Goal: Task Accomplishment & Management: Complete application form

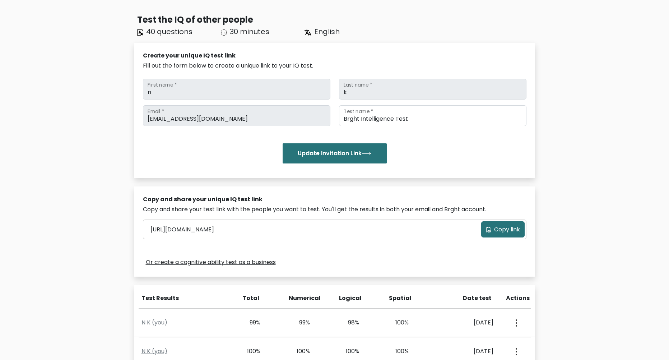
scroll to position [144, 0]
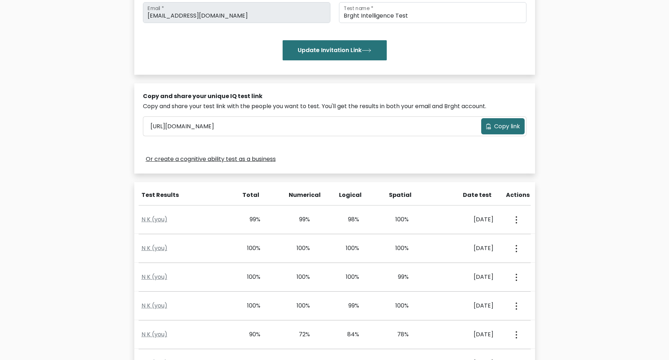
click at [441, 24] on div "[EMAIL_ADDRESS][DOMAIN_NAME] Email * Brght Intelligence Test Test name * Update…" at bounding box center [334, 31] width 383 height 58
click at [441, 20] on input "Brght Intelligence Test" at bounding box center [432, 12] width 187 height 21
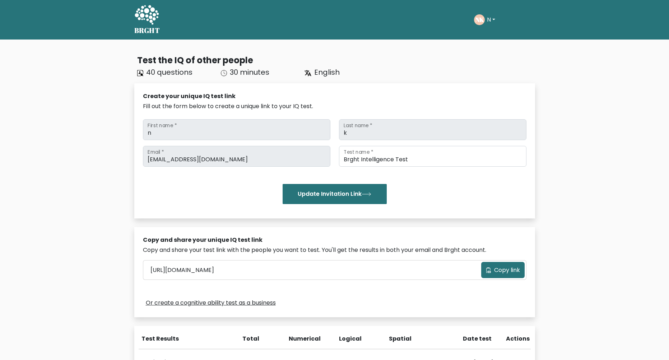
click at [436, 190] on div "Update Invitation Link" at bounding box center [334, 194] width 383 height 20
click at [172, 15] on div "Take the test NK N Dashboard Profile Settings Logout Dashboard Profile Settings…" at bounding box center [350, 20] width 369 height 22
click at [165, 17] on div "BRGHT BRGHT Take the test NK N Dashboard Profile Settings Logout Dashboard Prof…" at bounding box center [334, 20] width 409 height 34
click at [156, 18] on icon at bounding box center [146, 16] width 25 height 22
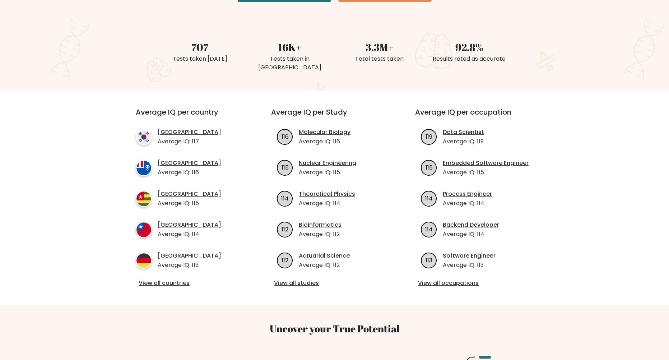
scroll to position [215, 0]
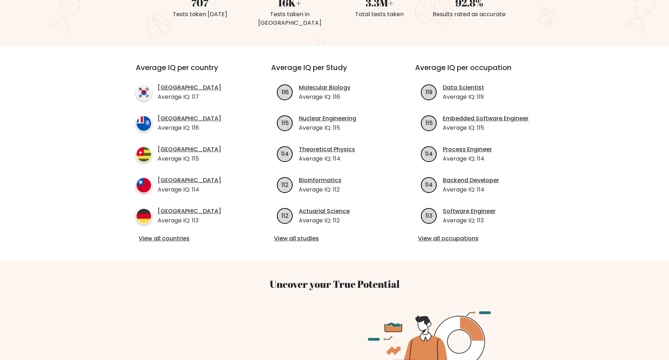
click at [346, 46] on div "Average IQ per country South Korea Average IQ: 117 French Southern Territories …" at bounding box center [334, 153] width 423 height 215
click at [376, 87] on li "116 Molecular Biology Average IQ: 116" at bounding box center [334, 92] width 127 height 18
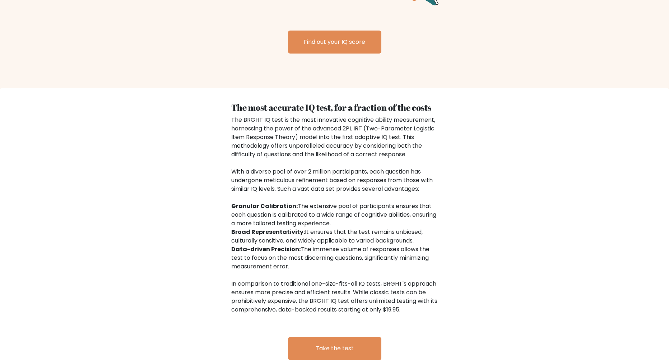
scroll to position [1005, 0]
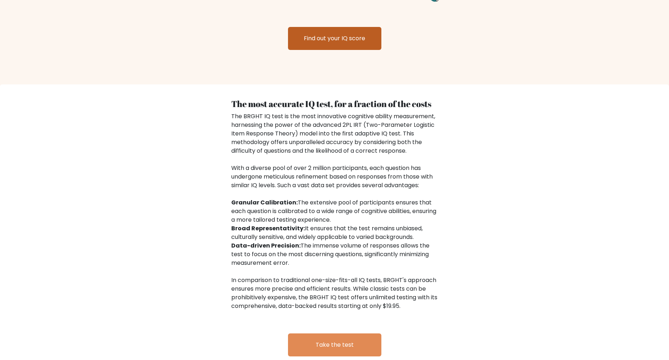
click at [358, 34] on link "Find out your IQ score" at bounding box center [334, 38] width 93 height 23
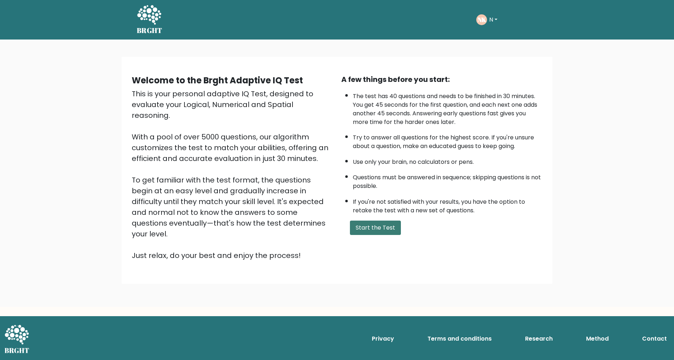
click at [390, 229] on button "Start the Test" at bounding box center [375, 227] width 51 height 14
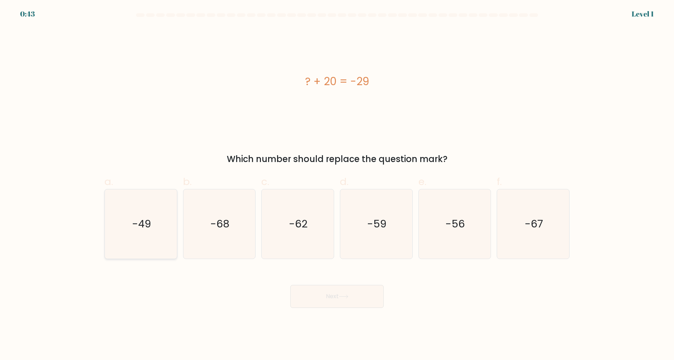
click at [161, 226] on icon "-49" at bounding box center [140, 223] width 69 height 69
click at [337, 185] on input "a. -49" at bounding box center [337, 182] width 0 height 5
radio input "true"
click at [327, 292] on button "Next" at bounding box center [336, 296] width 93 height 23
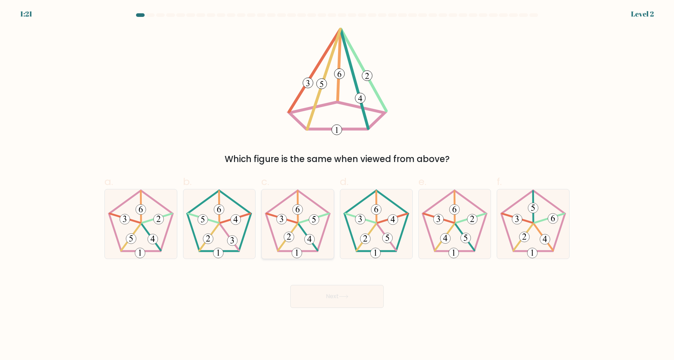
click at [295, 245] on icon at bounding box center [297, 223] width 69 height 69
click at [337, 185] on input "c." at bounding box center [337, 182] width 0 height 5
radio input "true"
click at [149, 236] on 517 at bounding box center [153, 239] width 10 height 10
click at [337, 185] on input "a." at bounding box center [337, 182] width 0 height 5
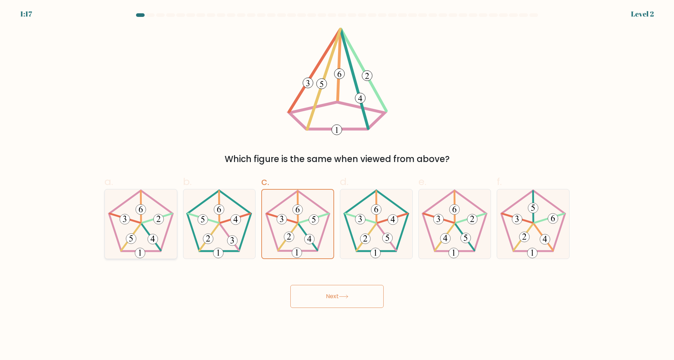
radio input "true"
click at [388, 312] on body "1:17 Level 2" at bounding box center [337, 180] width 674 height 360
click at [375, 300] on button "Next" at bounding box center [336, 296] width 93 height 23
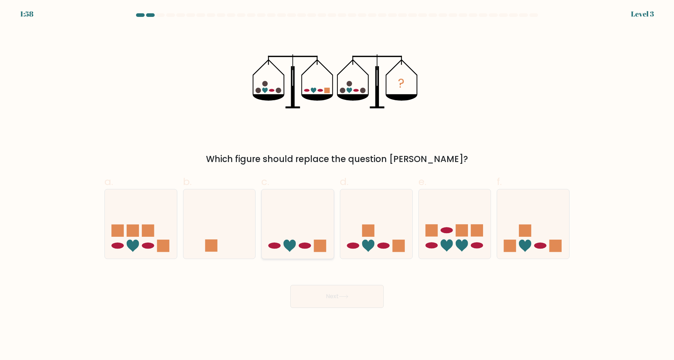
click at [312, 228] on icon at bounding box center [298, 224] width 72 height 60
click at [337, 185] on input "c." at bounding box center [337, 182] width 0 height 5
radio input "true"
click at [338, 301] on button "Next" at bounding box center [336, 296] width 93 height 23
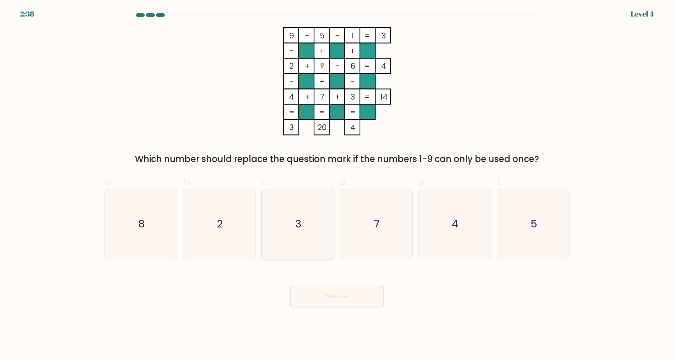
click at [315, 214] on icon "3" at bounding box center [297, 223] width 69 height 69
click at [337, 185] on input "c. 3" at bounding box center [337, 182] width 0 height 5
radio input "true"
click at [200, 218] on icon "2" at bounding box center [219, 223] width 69 height 69
click at [337, 185] on input "b. 2" at bounding box center [337, 182] width 0 height 5
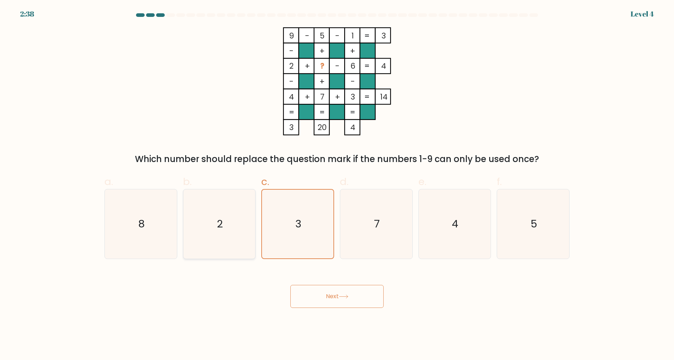
radio input "true"
click at [154, 215] on icon "8" at bounding box center [140, 223] width 69 height 69
click at [337, 185] on input "a. 8" at bounding box center [337, 182] width 0 height 5
radio input "true"
drag, startPoint x: 391, startPoint y: 311, endPoint x: 386, endPoint y: 309, distance: 4.9
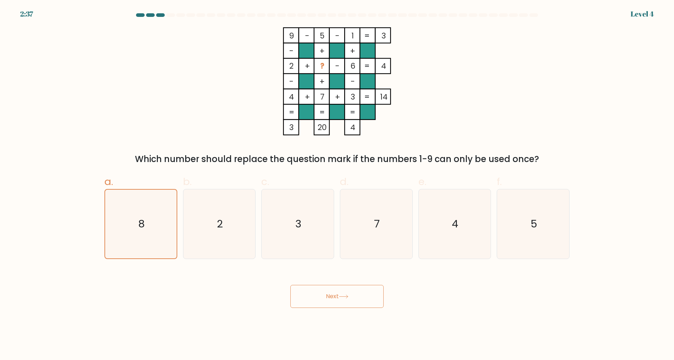
click at [391, 311] on body "2:37 Level 4" at bounding box center [337, 180] width 674 height 360
click at [325, 303] on button "Next" at bounding box center [336, 296] width 93 height 23
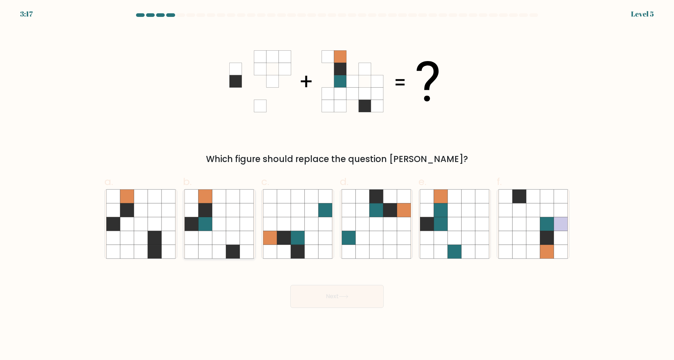
click at [194, 236] on icon at bounding box center [192, 238] width 14 height 14
click at [337, 185] on input "b." at bounding box center [337, 182] width 0 height 5
radio input "true"
click at [362, 294] on button "Next" at bounding box center [336, 296] width 93 height 23
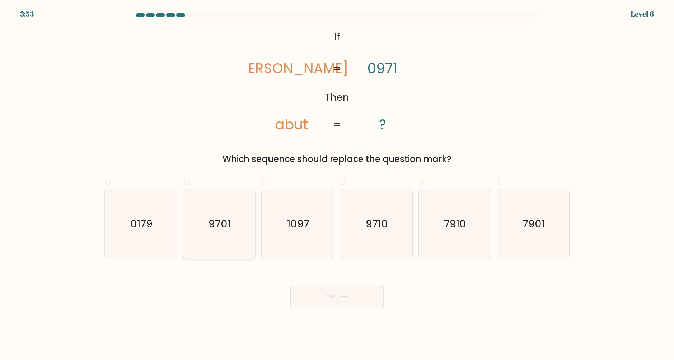
click at [234, 243] on icon "9701" at bounding box center [219, 223] width 69 height 69
click at [337, 185] on input "b. 9701" at bounding box center [337, 182] width 0 height 5
radio input "true"
click at [291, 237] on icon "1097" at bounding box center [297, 223] width 69 height 69
click at [337, 185] on input "c. 1097" at bounding box center [337, 182] width 0 height 5
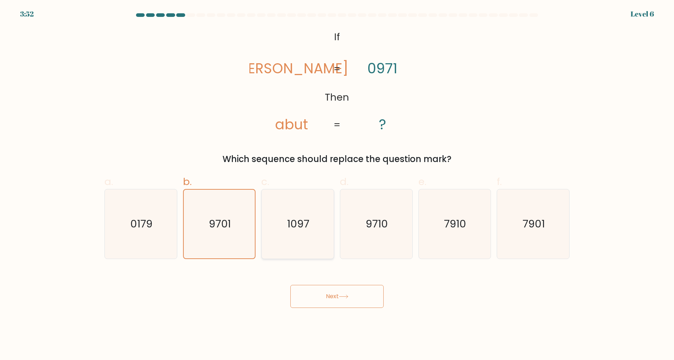
radio input "true"
click at [345, 233] on icon "9710" at bounding box center [376, 223] width 69 height 69
click at [337, 185] on input "d. 9710" at bounding box center [337, 182] width 0 height 5
radio input "true"
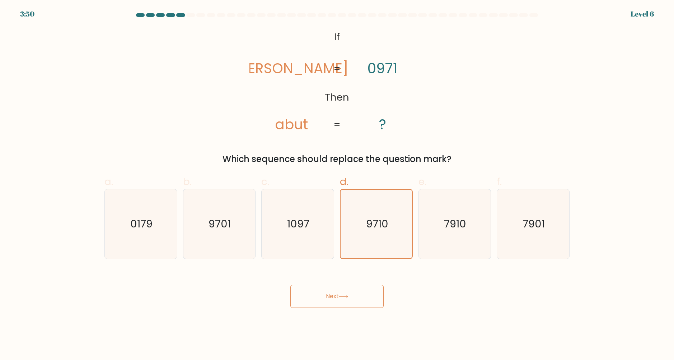
click at [355, 289] on button "Next" at bounding box center [336, 296] width 93 height 23
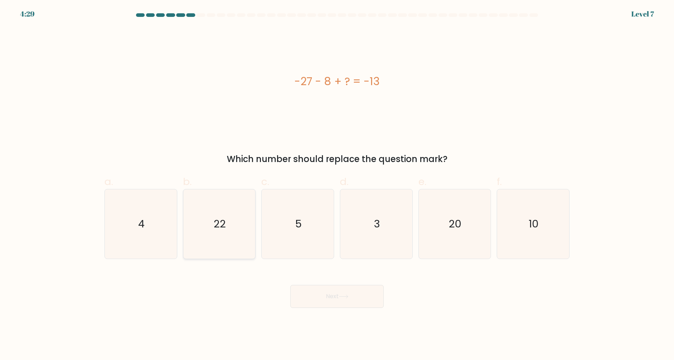
click at [211, 219] on icon "22" at bounding box center [219, 223] width 69 height 69
click at [337, 185] on input "b. 22" at bounding box center [337, 182] width 0 height 5
radio input "true"
click at [359, 297] on button "Next" at bounding box center [336, 296] width 93 height 23
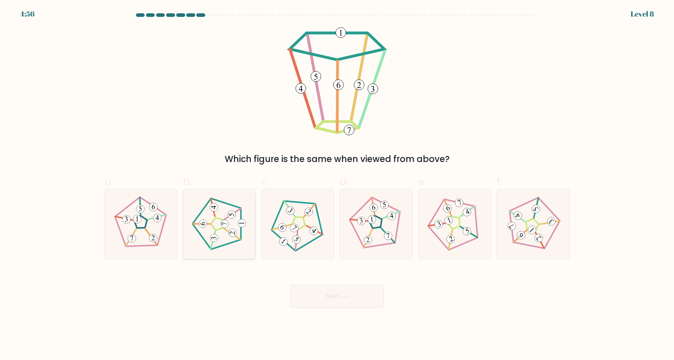
click at [227, 223] on 194 at bounding box center [224, 224] width 8 height 8
click at [337, 185] on input "b." at bounding box center [337, 182] width 0 height 5
radio input "true"
click at [327, 297] on button "Next" at bounding box center [336, 296] width 93 height 23
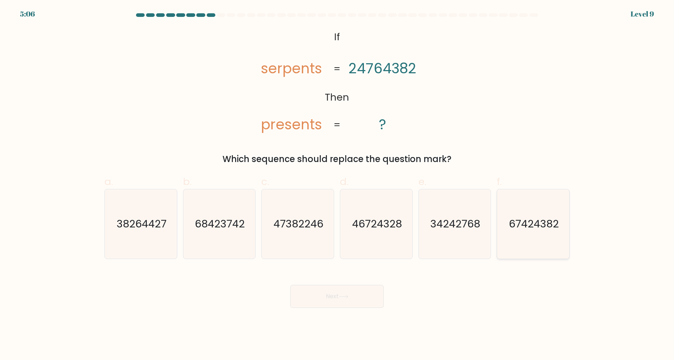
click at [559, 242] on icon "67424382" at bounding box center [533, 223] width 69 height 69
click at [337, 185] on input "f. 67424382" at bounding box center [337, 182] width 0 height 5
radio input "true"
click at [357, 290] on button "Next" at bounding box center [336, 296] width 93 height 23
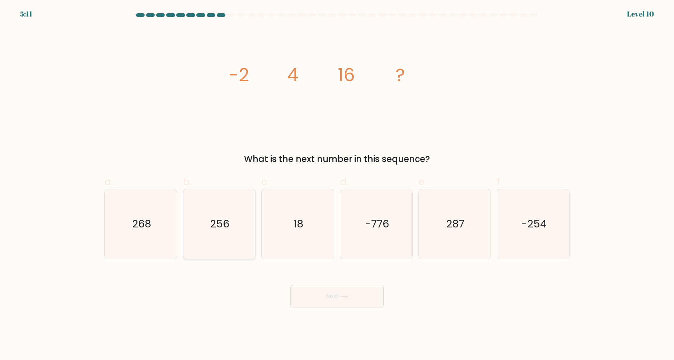
click at [231, 207] on icon "256" at bounding box center [219, 223] width 69 height 69
click at [337, 185] on input "b. 256" at bounding box center [337, 182] width 0 height 5
radio input "true"
click at [320, 299] on button "Next" at bounding box center [336, 296] width 93 height 23
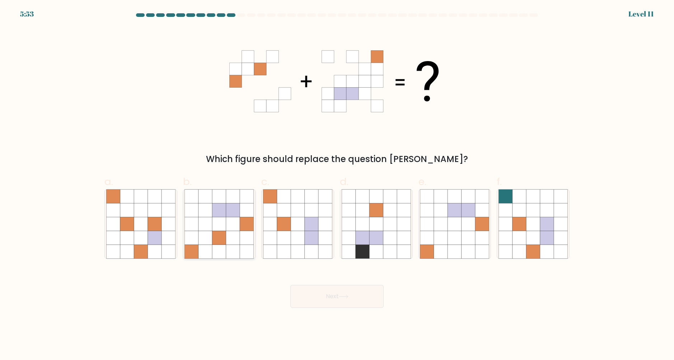
click at [234, 223] on icon at bounding box center [233, 224] width 14 height 14
click at [337, 185] on input "b." at bounding box center [337, 182] width 0 height 5
radio input "true"
click at [294, 312] on body "5:50 Level 11" at bounding box center [337, 180] width 674 height 360
click at [311, 302] on button "Next" at bounding box center [336, 296] width 93 height 23
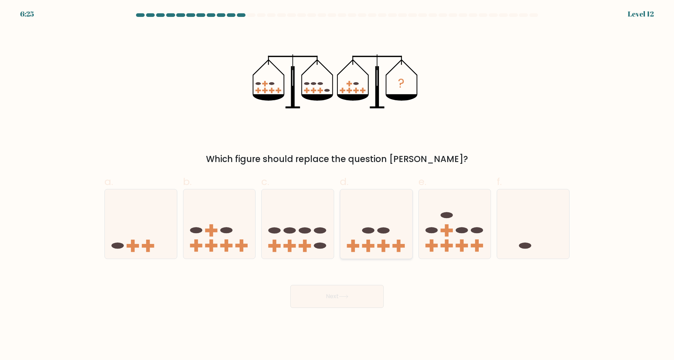
click at [388, 226] on icon at bounding box center [376, 224] width 72 height 60
click at [337, 185] on input "d." at bounding box center [337, 182] width 0 height 5
radio input "true"
click at [363, 289] on button "Next" at bounding box center [336, 296] width 93 height 23
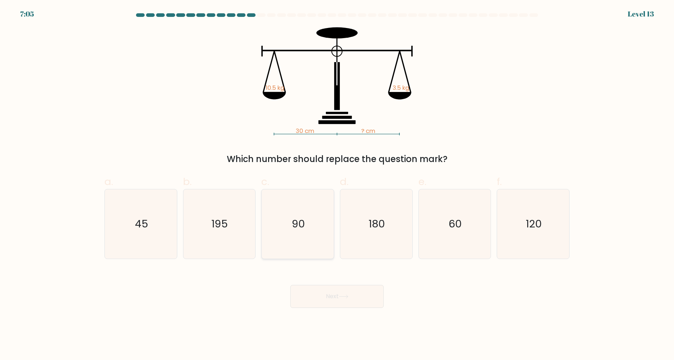
click at [290, 199] on icon "90" at bounding box center [297, 223] width 69 height 69
click at [337, 185] on input "c. 90" at bounding box center [337, 182] width 0 height 5
radio input "true"
click at [345, 292] on button "Next" at bounding box center [336, 296] width 93 height 23
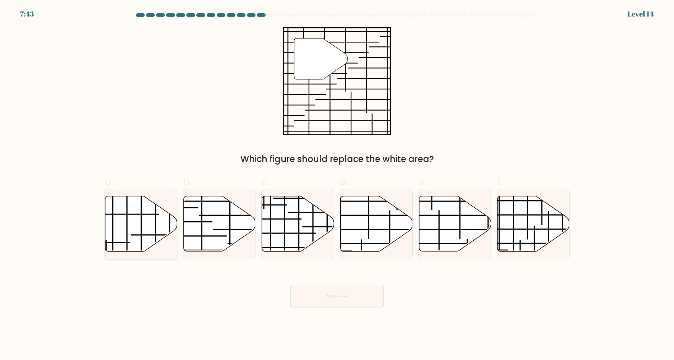
click at [173, 228] on icon at bounding box center [141, 223] width 72 height 55
click at [337, 185] on input "a." at bounding box center [337, 182] width 0 height 5
radio input "true"
click at [331, 233] on icon at bounding box center [298, 224] width 72 height 56
click at [337, 185] on input "c." at bounding box center [337, 182] width 0 height 5
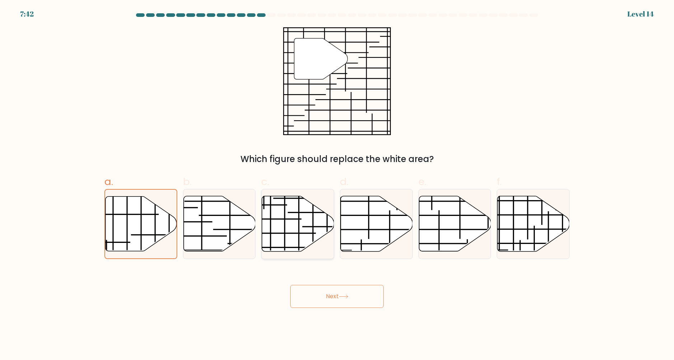
radio input "true"
click at [376, 221] on icon at bounding box center [377, 223] width 72 height 55
click at [337, 185] on input "d." at bounding box center [337, 182] width 0 height 5
radio input "true"
click at [383, 225] on icon at bounding box center [376, 223] width 71 height 55
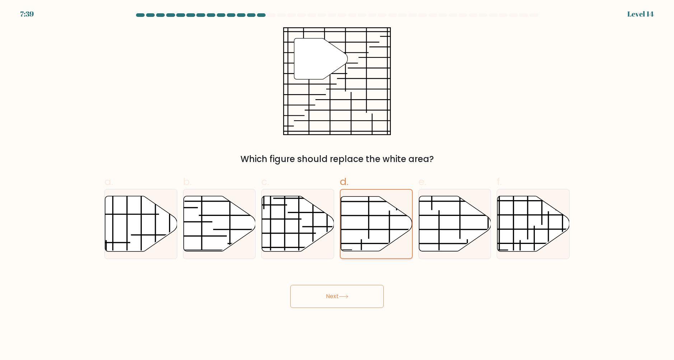
click at [337, 185] on input "d." at bounding box center [337, 182] width 0 height 5
click at [450, 235] on icon at bounding box center [455, 223] width 72 height 55
click at [337, 185] on input "e." at bounding box center [337, 182] width 0 height 5
radio input "true"
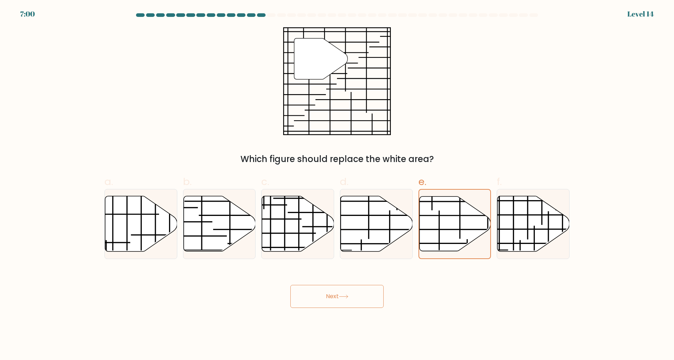
click at [351, 286] on button "Next" at bounding box center [336, 296] width 93 height 23
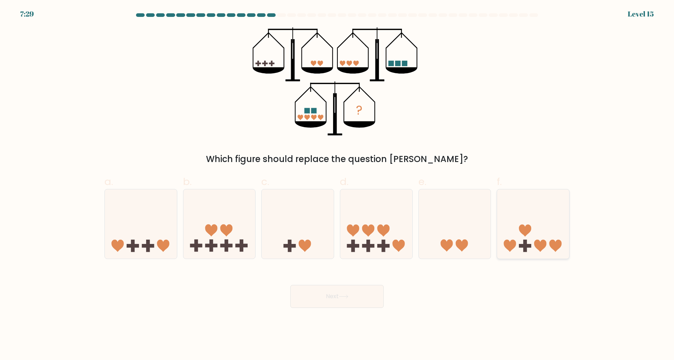
click at [525, 240] on rect at bounding box center [525, 245] width 4 height 12
click at [337, 185] on input "f." at bounding box center [337, 182] width 0 height 5
radio input "true"
click at [391, 231] on icon at bounding box center [376, 224] width 72 height 60
click at [337, 185] on input "d." at bounding box center [337, 182] width 0 height 5
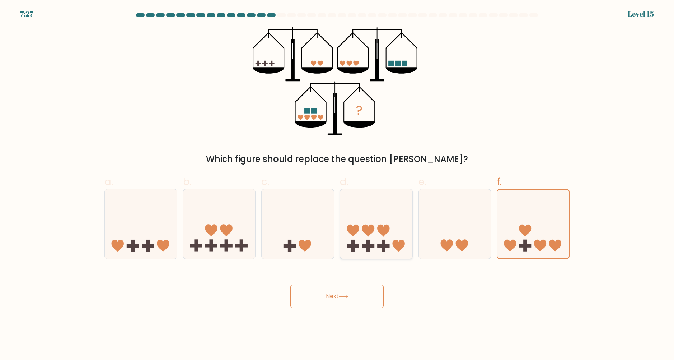
radio input "true"
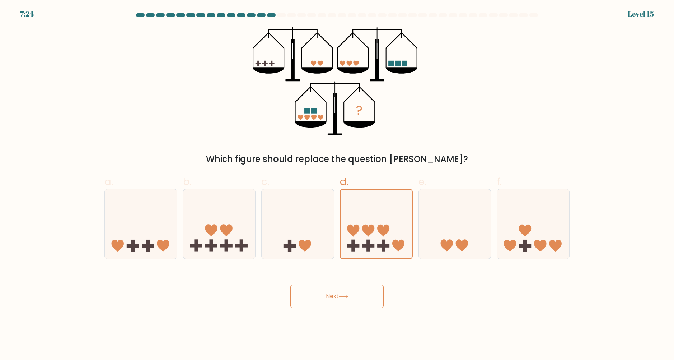
click at [375, 297] on button "Next" at bounding box center [336, 296] width 93 height 23
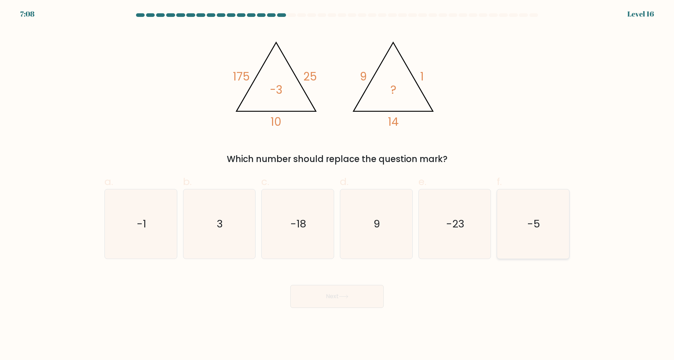
click at [520, 226] on icon "-5" at bounding box center [533, 223] width 69 height 69
click at [337, 185] on input "f. -5" at bounding box center [337, 182] width 0 height 5
radio input "true"
click at [337, 292] on button "Next" at bounding box center [336, 296] width 93 height 23
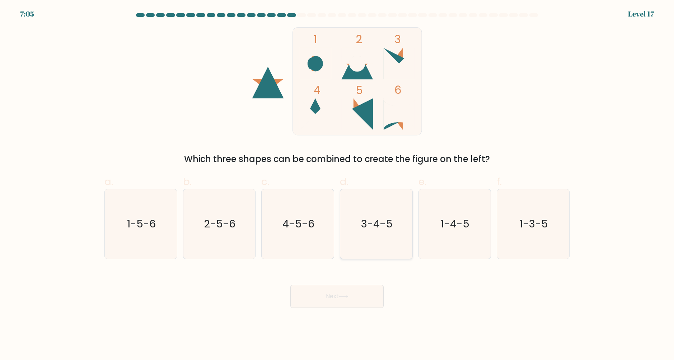
click at [386, 251] on icon "3-4-5" at bounding box center [376, 223] width 69 height 69
click at [337, 185] on input "d. 3-4-5" at bounding box center [337, 182] width 0 height 5
radio input "true"
click at [379, 297] on button "Next" at bounding box center [336, 296] width 93 height 23
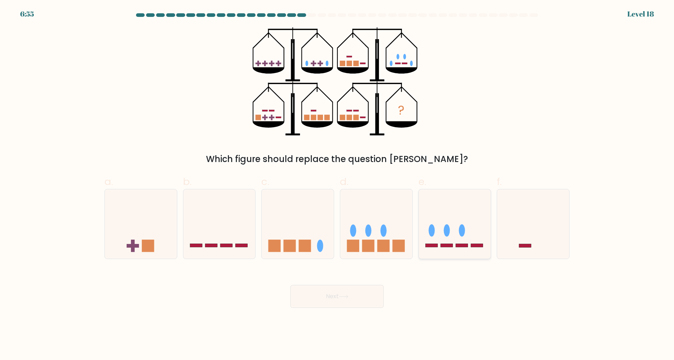
click at [457, 228] on icon at bounding box center [455, 224] width 72 height 60
click at [337, 185] on input "e." at bounding box center [337, 182] width 0 height 5
radio input "true"
click at [390, 236] on icon at bounding box center [376, 224] width 72 height 60
click at [337, 185] on input "d." at bounding box center [337, 182] width 0 height 5
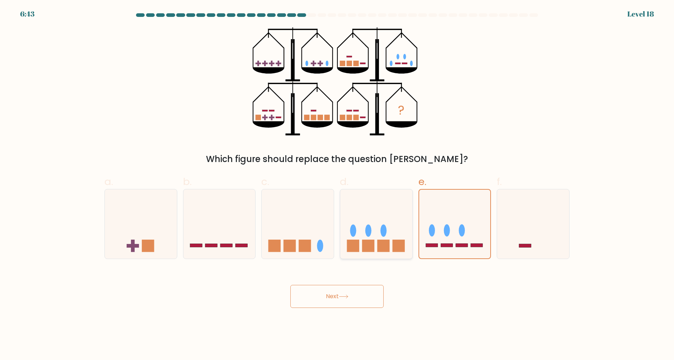
radio input "true"
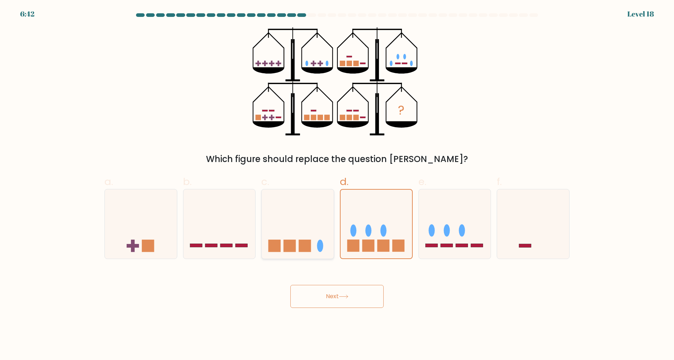
click at [317, 251] on icon at bounding box center [298, 224] width 72 height 60
click at [337, 185] on input "c." at bounding box center [337, 182] width 0 height 5
radio input "true"
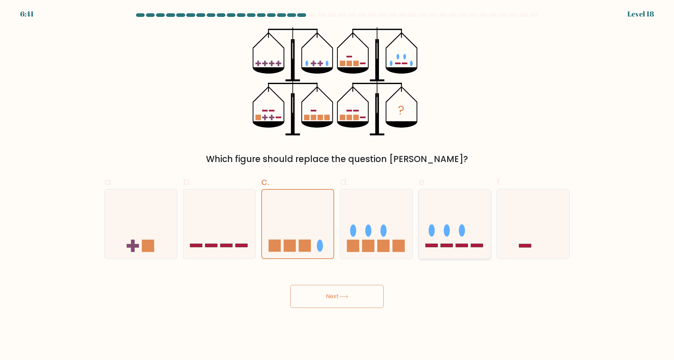
click at [479, 248] on icon at bounding box center [455, 224] width 72 height 60
click at [337, 185] on input "e." at bounding box center [337, 182] width 0 height 5
radio input "true"
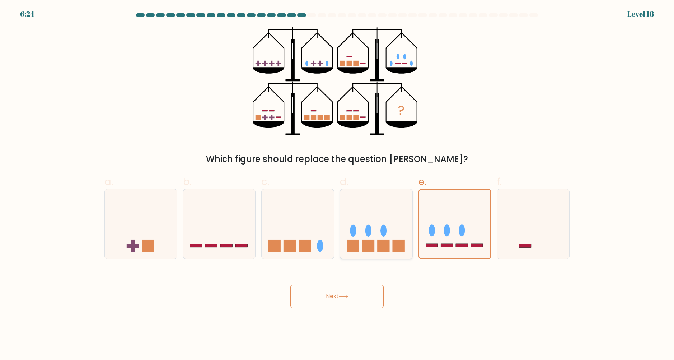
click at [379, 241] on rect at bounding box center [383, 245] width 12 height 12
click at [337, 185] on input "d." at bounding box center [337, 182] width 0 height 5
radio input "true"
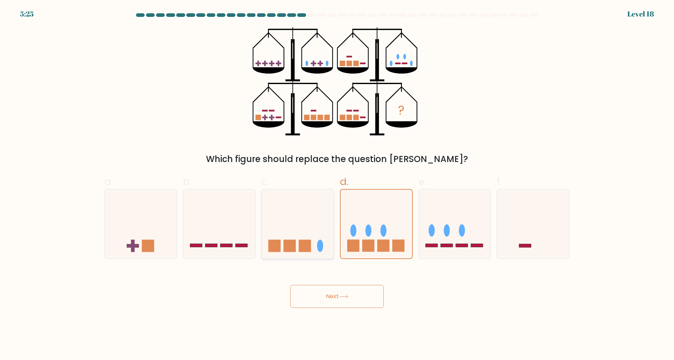
click at [308, 228] on icon at bounding box center [298, 224] width 72 height 60
click at [337, 185] on input "c." at bounding box center [337, 182] width 0 height 5
radio input "true"
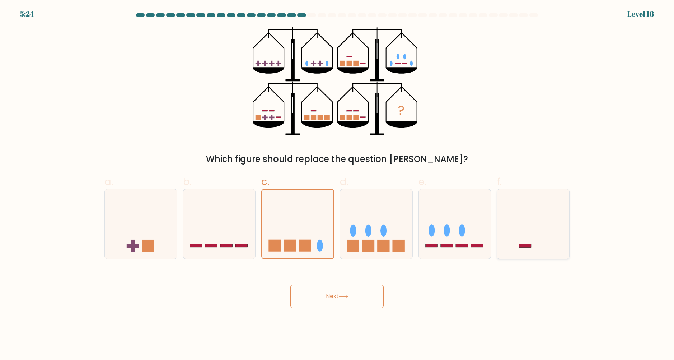
click at [551, 241] on icon at bounding box center [533, 224] width 72 height 60
click at [337, 185] on input "f." at bounding box center [337, 182] width 0 height 5
radio input "true"
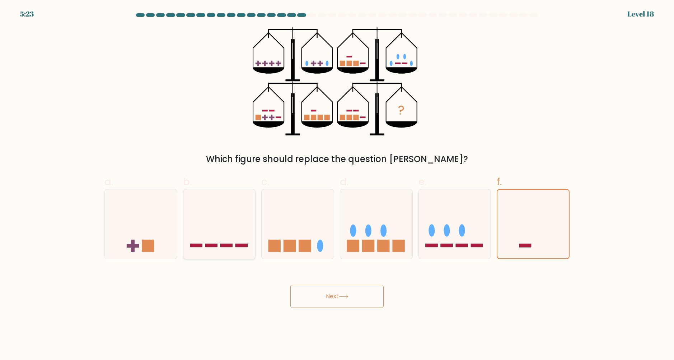
click at [241, 232] on icon at bounding box center [219, 224] width 72 height 60
click at [337, 185] on input "b." at bounding box center [337, 182] width 0 height 5
radio input "true"
click at [345, 234] on icon at bounding box center [376, 224] width 72 height 60
click at [337, 185] on input "d." at bounding box center [337, 182] width 0 height 5
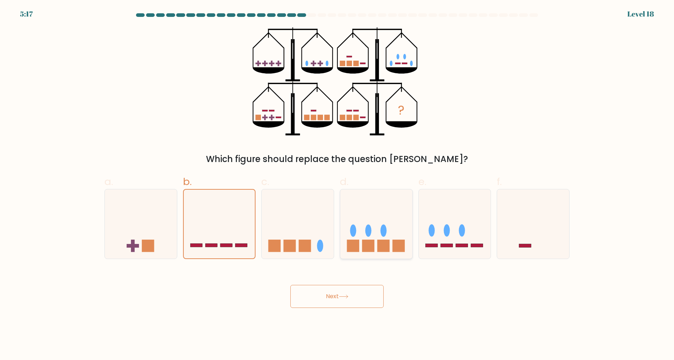
radio input "true"
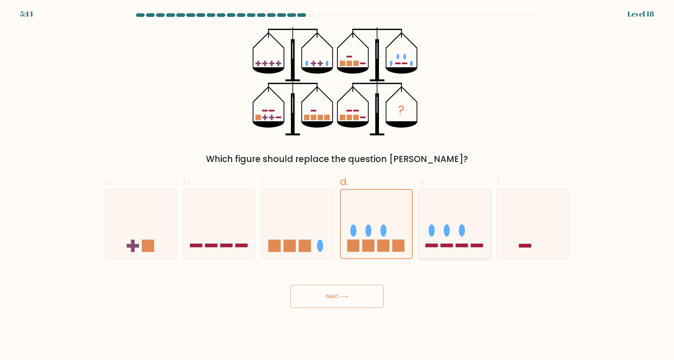
click at [457, 250] on icon at bounding box center [455, 224] width 72 height 60
click at [337, 185] on input "e." at bounding box center [337, 182] width 0 height 5
radio input "true"
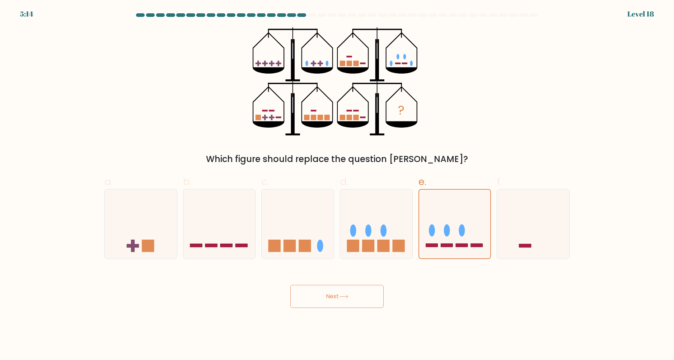
click at [357, 288] on button "Next" at bounding box center [336, 296] width 93 height 23
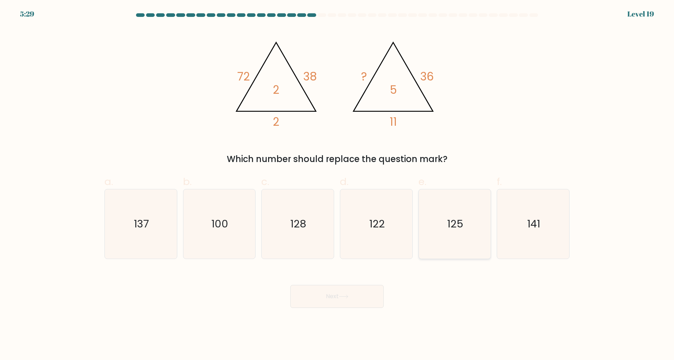
click at [465, 240] on icon "125" at bounding box center [454, 223] width 69 height 69
click at [337, 185] on input "e. 125" at bounding box center [337, 182] width 0 height 5
radio input "true"
click at [347, 299] on button "Next" at bounding box center [336, 296] width 93 height 23
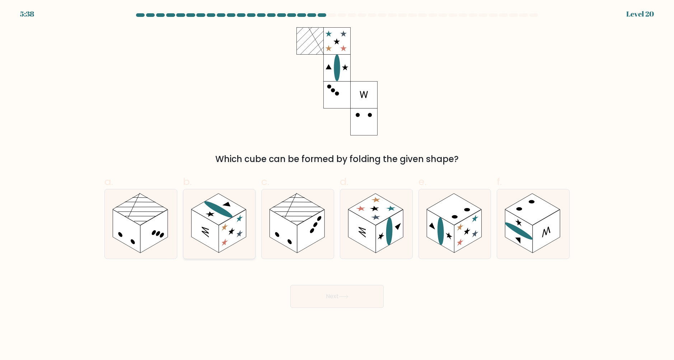
click at [239, 251] on icon at bounding box center [219, 223] width 72 height 69
click at [337, 185] on input "b." at bounding box center [337, 182] width 0 height 5
radio input "true"
click at [299, 229] on rect at bounding box center [310, 230] width 27 height 43
click at [337, 185] on input "c." at bounding box center [337, 182] width 0 height 5
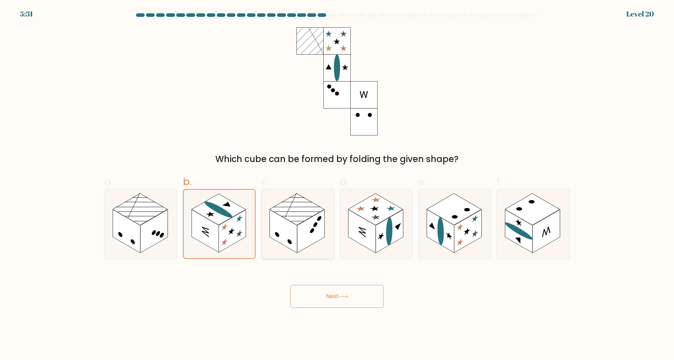
radio input "true"
click at [153, 243] on rect at bounding box center [153, 230] width 27 height 43
click at [337, 185] on input "a." at bounding box center [337, 182] width 0 height 5
radio input "true"
click at [341, 308] on body "5:07 Level 20" at bounding box center [337, 180] width 674 height 360
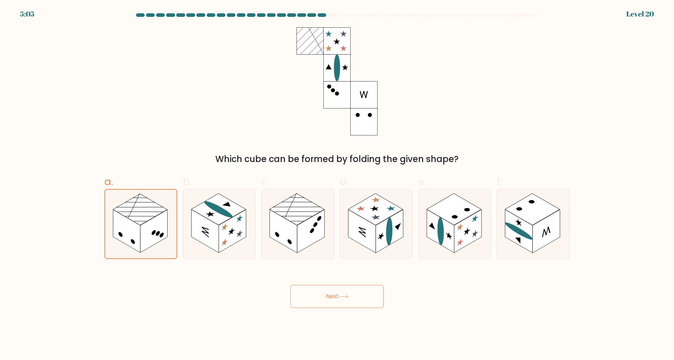
click at [346, 298] on icon at bounding box center [344, 296] width 10 height 4
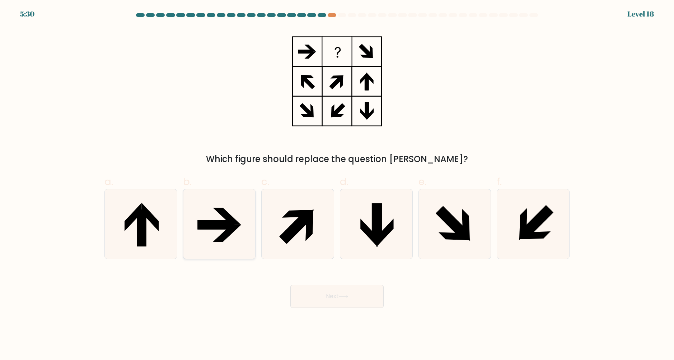
click at [225, 223] on icon at bounding box center [216, 224] width 37 height 9
click at [337, 185] on input "b." at bounding box center [337, 182] width 0 height 5
radio input "true"
click at [346, 303] on button "Next" at bounding box center [336, 296] width 93 height 23
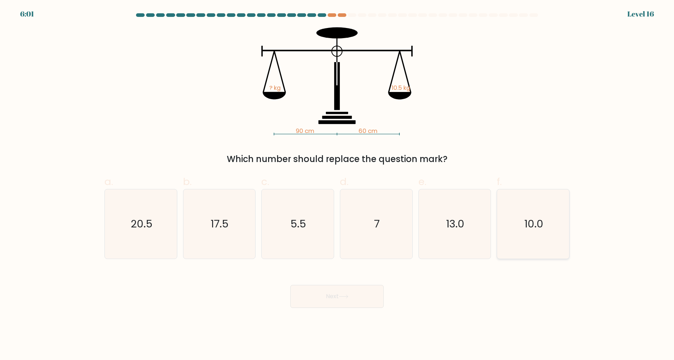
click at [550, 242] on icon "10.0" at bounding box center [533, 223] width 69 height 69
click at [337, 185] on input "f. 10.0" at bounding box center [337, 182] width 0 height 5
radio input "true"
click at [228, 212] on icon "17.5" at bounding box center [219, 223] width 69 height 69
click at [337, 185] on input "b. 17.5" at bounding box center [337, 182] width 0 height 5
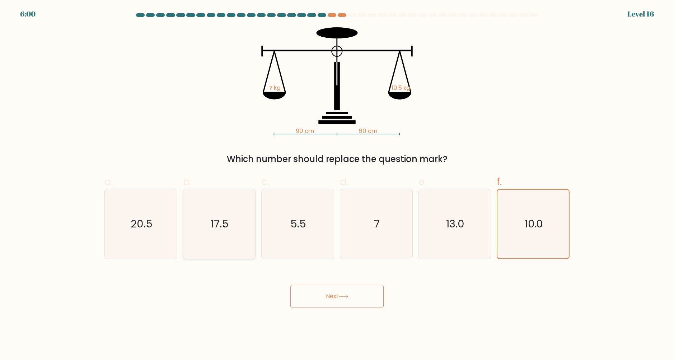
radio input "true"
click at [307, 230] on icon "5.5" at bounding box center [297, 223] width 69 height 69
click at [337, 185] on input "c. 5.5" at bounding box center [337, 182] width 0 height 5
radio input "true"
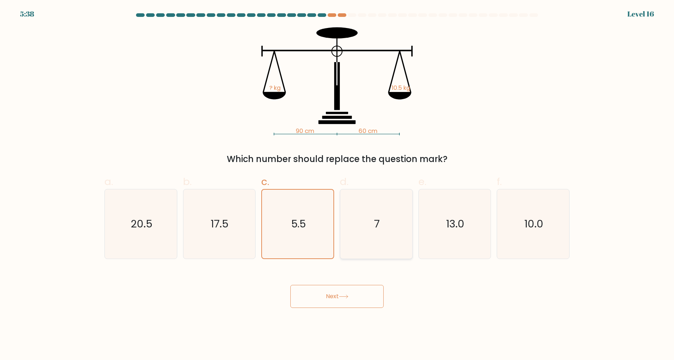
click at [382, 242] on icon "7" at bounding box center [376, 223] width 69 height 69
click at [337, 185] on input "d. 7" at bounding box center [337, 182] width 0 height 5
radio input "true"
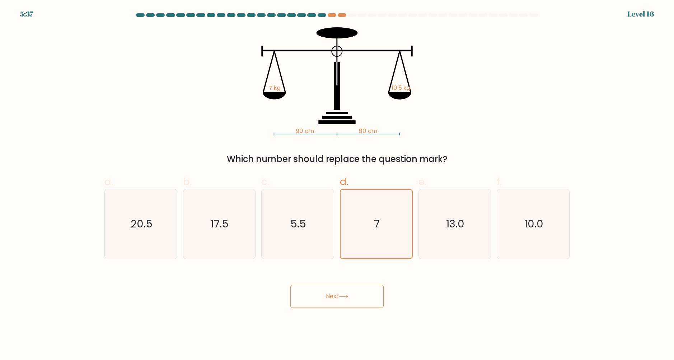
click at [360, 284] on div "Next" at bounding box center [337, 287] width 474 height 40
click at [359, 290] on button "Next" at bounding box center [336, 296] width 93 height 23
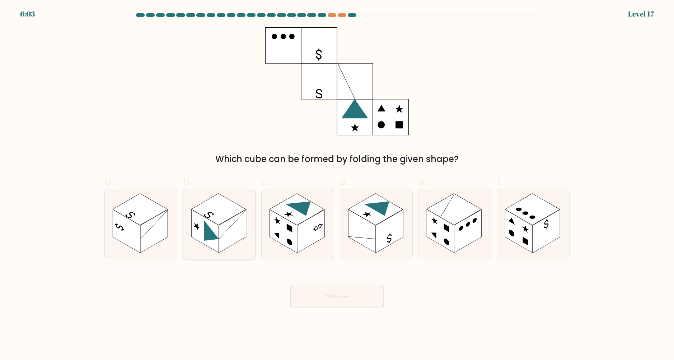
click at [237, 232] on rect at bounding box center [232, 230] width 27 height 43
click at [337, 185] on input "b." at bounding box center [337, 182] width 0 height 5
radio input "true"
click at [315, 294] on button "Next" at bounding box center [336, 296] width 93 height 23
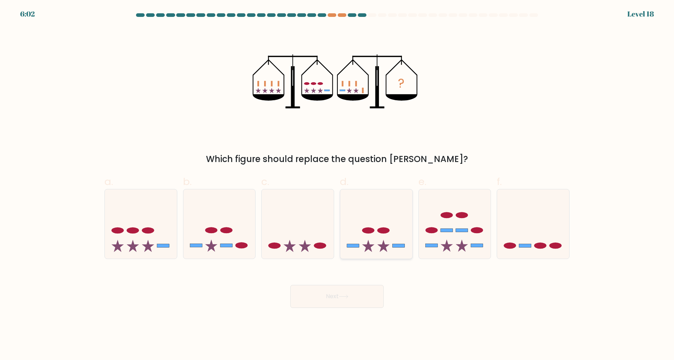
click at [374, 244] on icon at bounding box center [376, 224] width 72 height 60
click at [337, 185] on input "d." at bounding box center [337, 182] width 0 height 5
radio input "true"
click at [232, 239] on icon at bounding box center [219, 224] width 72 height 60
click at [337, 185] on input "b." at bounding box center [337, 182] width 0 height 5
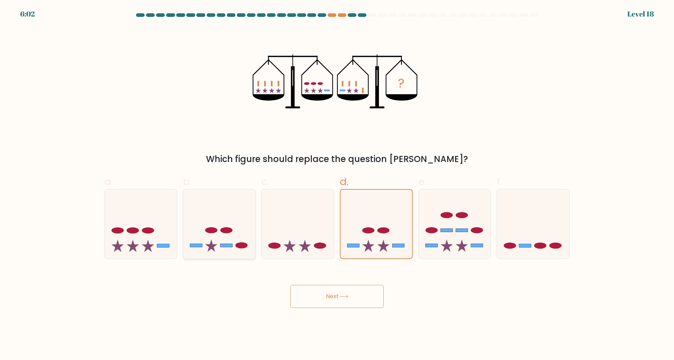
radio input "true"
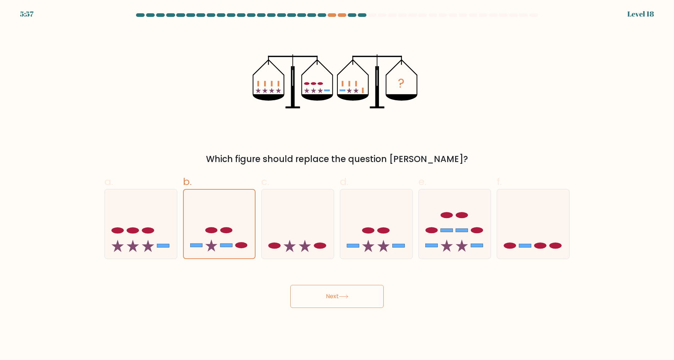
click at [326, 298] on button "Next" at bounding box center [336, 296] width 93 height 23
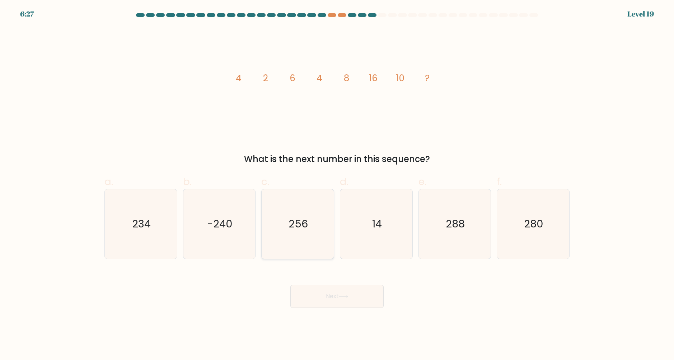
click at [311, 207] on icon "256" at bounding box center [297, 223] width 69 height 69
click at [337, 185] on input "c. 256" at bounding box center [337, 182] width 0 height 5
radio input "true"
click at [327, 292] on button "Next" at bounding box center [336, 296] width 93 height 23
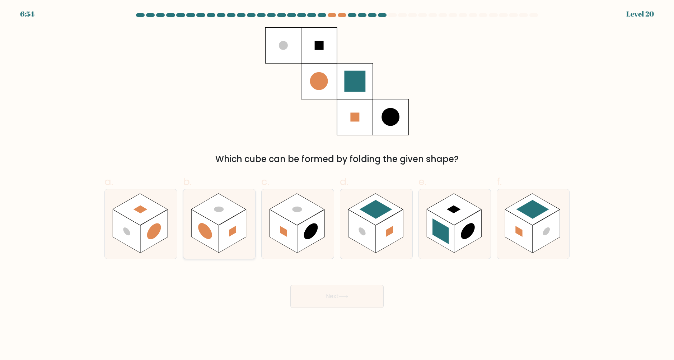
click at [218, 227] on rect at bounding box center [204, 230] width 27 height 43
click at [337, 185] on input "b." at bounding box center [337, 182] width 0 height 5
radio input "true"
click at [159, 253] on icon at bounding box center [141, 223] width 72 height 69
click at [337, 185] on input "a." at bounding box center [337, 182] width 0 height 5
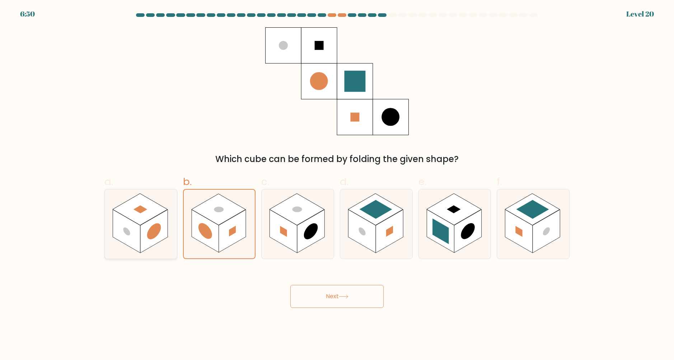
radio input "true"
click at [215, 237] on rect at bounding box center [204, 230] width 27 height 43
click at [337, 185] on input "b." at bounding box center [337, 182] width 0 height 5
radio input "true"
click at [313, 241] on rect at bounding box center [310, 230] width 27 height 43
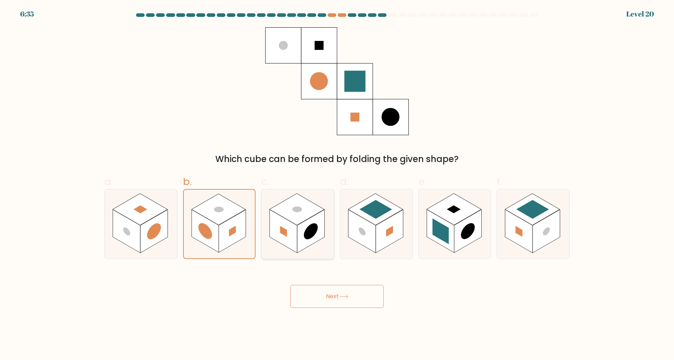
click at [337, 185] on input "c." at bounding box center [337, 182] width 0 height 5
radio input "true"
click at [384, 234] on rect at bounding box center [389, 230] width 27 height 43
click at [337, 185] on input "d." at bounding box center [337, 182] width 0 height 5
radio input "true"
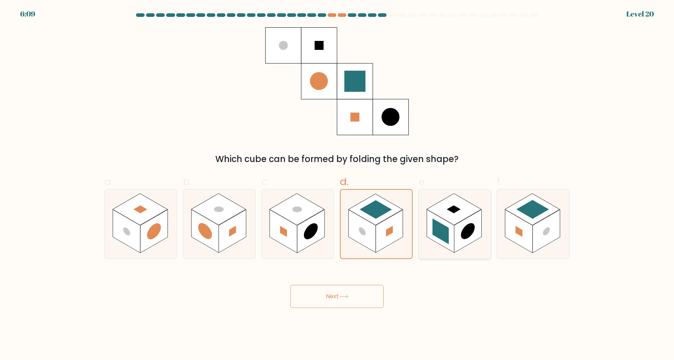
drag, startPoint x: 446, startPoint y: 238, endPoint x: 448, endPoint y: 253, distance: 15.3
click at [446, 238] on rect at bounding box center [441, 231] width 17 height 26
click at [337, 185] on input "e." at bounding box center [337, 182] width 0 height 5
radio input "true"
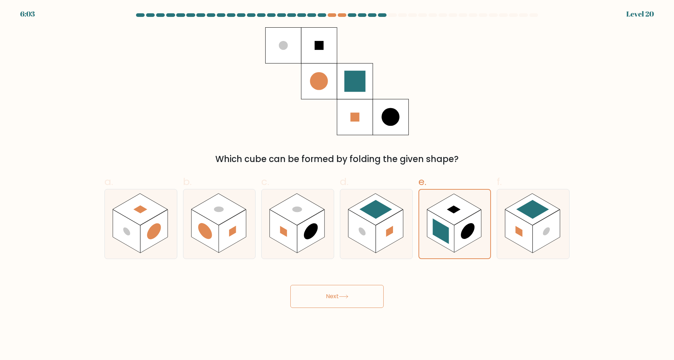
click at [376, 300] on button "Next" at bounding box center [336, 296] width 93 height 23
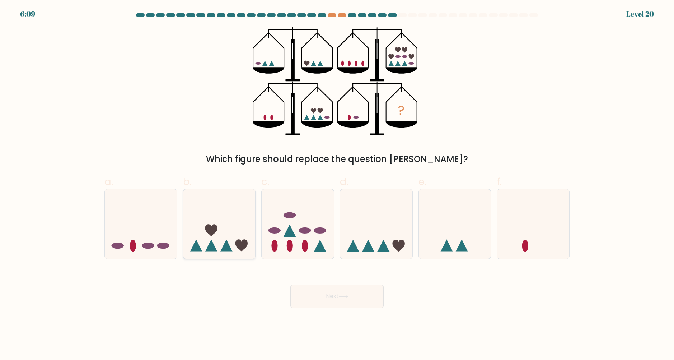
click at [239, 226] on icon at bounding box center [219, 224] width 72 height 60
click at [337, 185] on input "b." at bounding box center [337, 182] width 0 height 5
radio input "true"
click at [312, 296] on button "Next" at bounding box center [336, 296] width 93 height 23
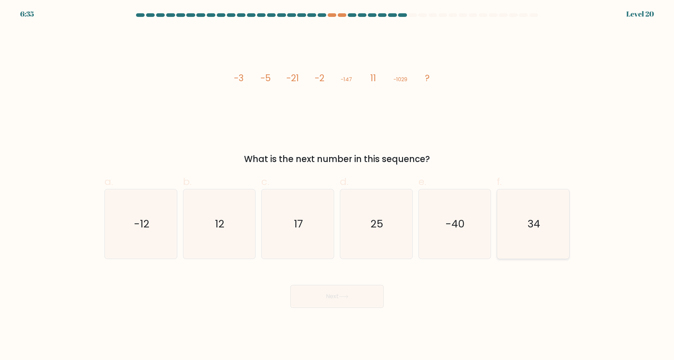
click at [502, 214] on icon "34" at bounding box center [533, 223] width 69 height 69
click at [337, 185] on input "f. 34" at bounding box center [337, 182] width 0 height 5
radio input "true"
click at [347, 301] on button "Next" at bounding box center [336, 296] width 93 height 23
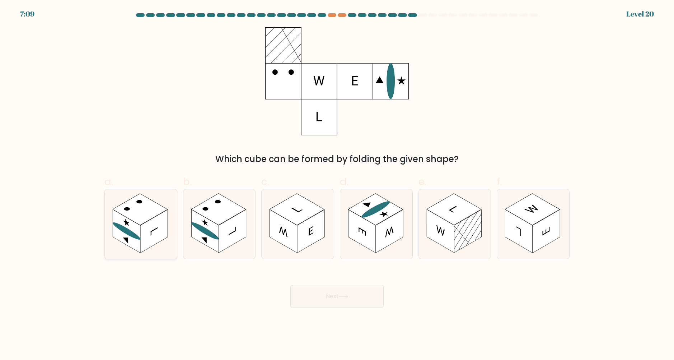
click at [146, 236] on rect at bounding box center [153, 230] width 27 height 43
click at [337, 185] on input "a." at bounding box center [337, 182] width 0 height 5
radio input "true"
click at [334, 304] on button "Next" at bounding box center [336, 296] width 93 height 23
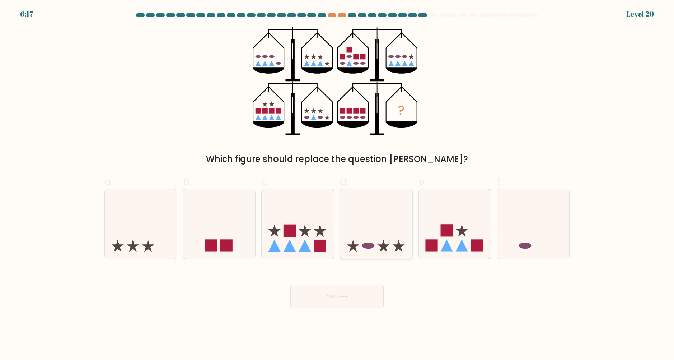
click at [381, 235] on icon at bounding box center [376, 224] width 72 height 60
click at [337, 185] on input "d." at bounding box center [337, 182] width 0 height 5
radio input "true"
click at [465, 253] on icon at bounding box center [455, 224] width 72 height 60
click at [337, 185] on input "e." at bounding box center [337, 182] width 0 height 5
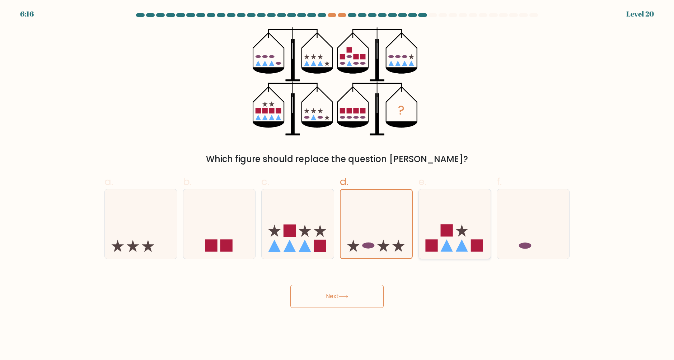
radio input "true"
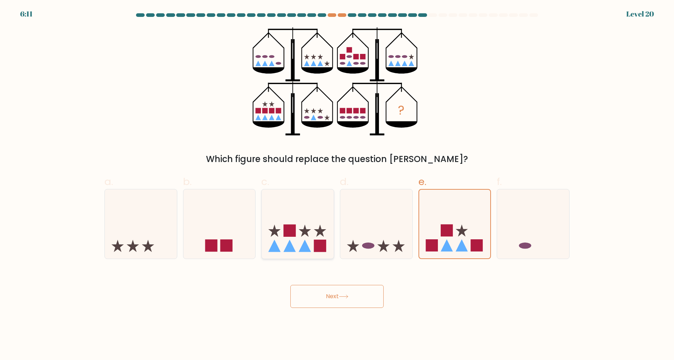
click at [314, 232] on icon at bounding box center [298, 224] width 72 height 60
click at [337, 185] on input "c." at bounding box center [337, 182] width 0 height 5
radio input "true"
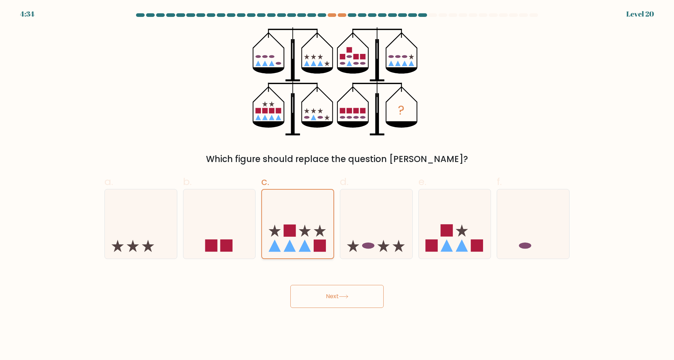
click at [307, 220] on icon at bounding box center [297, 223] width 71 height 59
click at [337, 185] on input "c." at bounding box center [337, 182] width 0 height 5
click at [334, 294] on button "Next" at bounding box center [336, 296] width 93 height 23
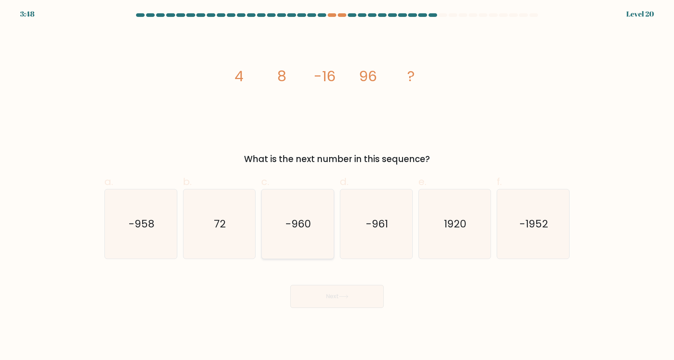
click at [302, 251] on icon "-960" at bounding box center [297, 223] width 69 height 69
click at [337, 185] on input "c. -960" at bounding box center [337, 182] width 0 height 5
radio input "true"
click at [365, 292] on button "Next" at bounding box center [336, 296] width 93 height 23
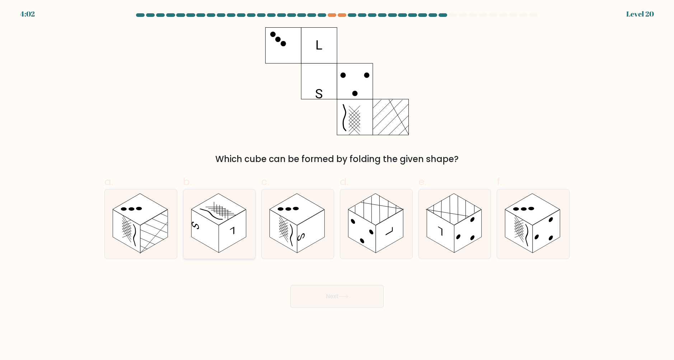
click at [232, 236] on rect at bounding box center [232, 230] width 27 height 43
click at [337, 185] on input "b." at bounding box center [337, 182] width 0 height 5
radio input "true"
click at [313, 240] on rect at bounding box center [310, 230] width 27 height 43
click at [337, 185] on input "c." at bounding box center [337, 182] width 0 height 5
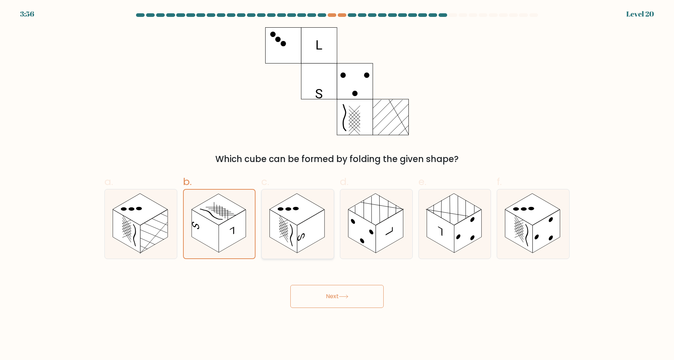
radio input "true"
click at [345, 297] on icon at bounding box center [344, 296] width 10 height 4
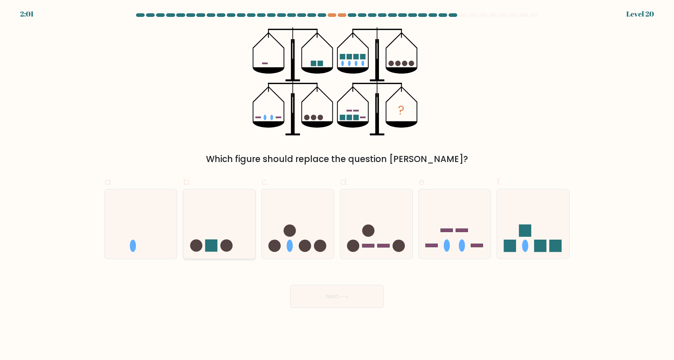
click at [225, 238] on icon at bounding box center [219, 224] width 72 height 60
click at [337, 185] on input "b." at bounding box center [337, 182] width 0 height 5
radio input "true"
click at [302, 221] on icon at bounding box center [298, 224] width 72 height 60
click at [337, 185] on input "c." at bounding box center [337, 182] width 0 height 5
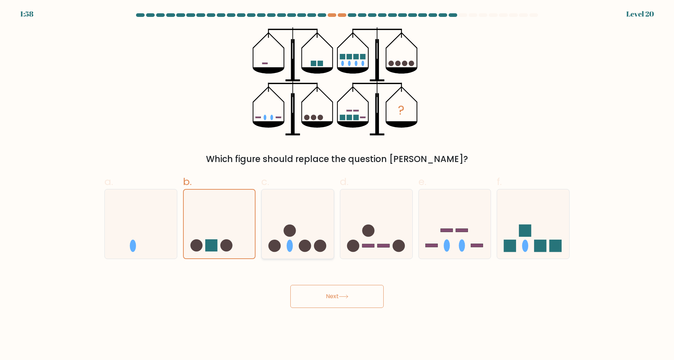
radio input "true"
click at [228, 248] on circle at bounding box center [226, 245] width 12 height 12
click at [337, 185] on input "b." at bounding box center [337, 182] width 0 height 5
radio input "true"
click at [328, 297] on button "Next" at bounding box center [336, 296] width 93 height 23
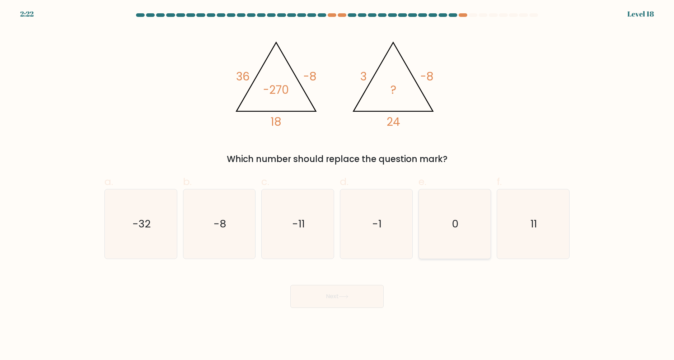
click at [447, 215] on icon "0" at bounding box center [454, 223] width 69 height 69
click at [337, 185] on input "e. 0" at bounding box center [337, 182] width 0 height 5
radio input "true"
click at [351, 297] on button "Next" at bounding box center [336, 296] width 93 height 23
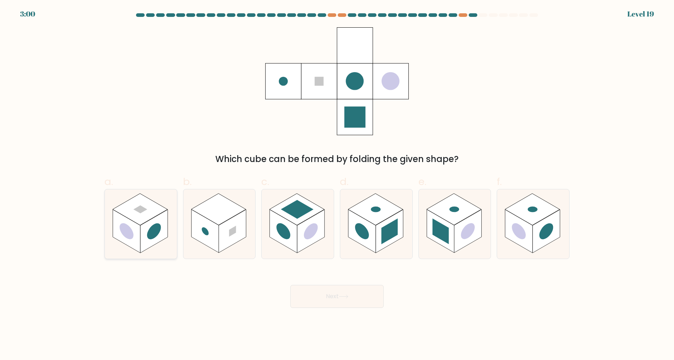
click at [139, 256] on icon at bounding box center [141, 223] width 72 height 69
click at [337, 185] on input "a." at bounding box center [337, 182] width 0 height 5
radio input "true"
click at [232, 223] on rect at bounding box center [232, 230] width 27 height 43
click at [337, 185] on input "b." at bounding box center [337, 182] width 0 height 5
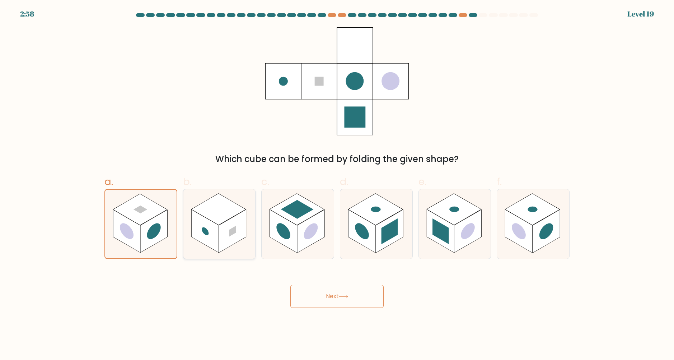
radio input "true"
click at [326, 305] on button "Next" at bounding box center [336, 296] width 93 height 23
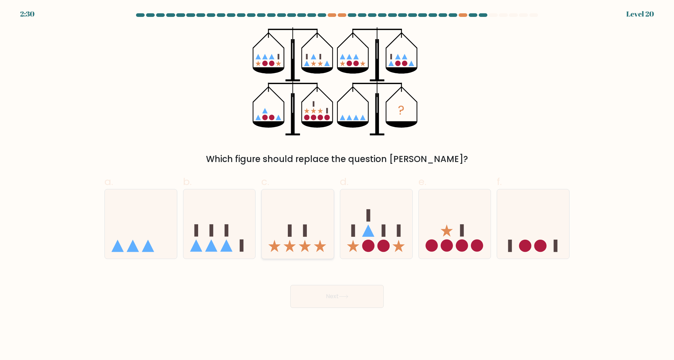
click at [273, 251] on icon at bounding box center [298, 224] width 72 height 60
click at [337, 185] on input "c." at bounding box center [337, 182] width 0 height 5
radio input "true"
click at [382, 260] on form at bounding box center [337, 160] width 674 height 294
click at [385, 251] on circle at bounding box center [383, 245] width 12 height 12
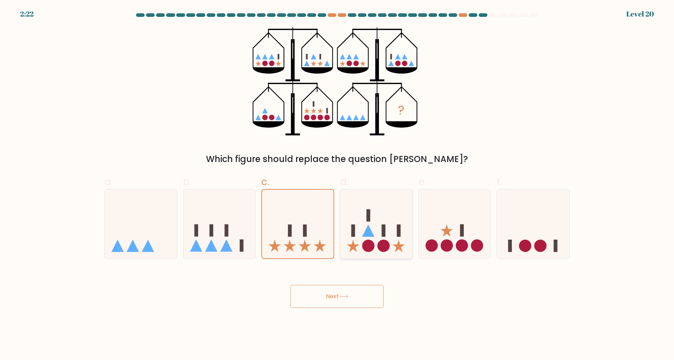
click at [337, 185] on input "d." at bounding box center [337, 182] width 0 height 5
radio input "true"
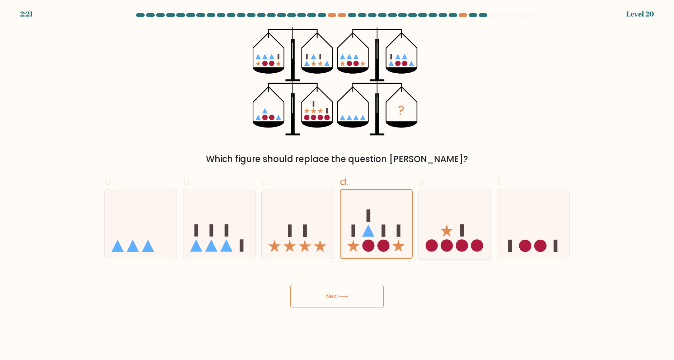
click at [426, 243] on icon at bounding box center [455, 224] width 72 height 60
click at [337, 185] on input "e." at bounding box center [337, 182] width 0 height 5
radio input "true"
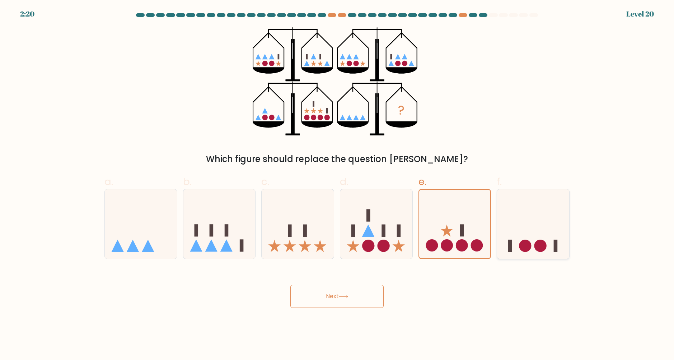
click at [545, 218] on icon at bounding box center [533, 224] width 72 height 60
click at [337, 185] on input "f." at bounding box center [337, 182] width 0 height 5
radio input "true"
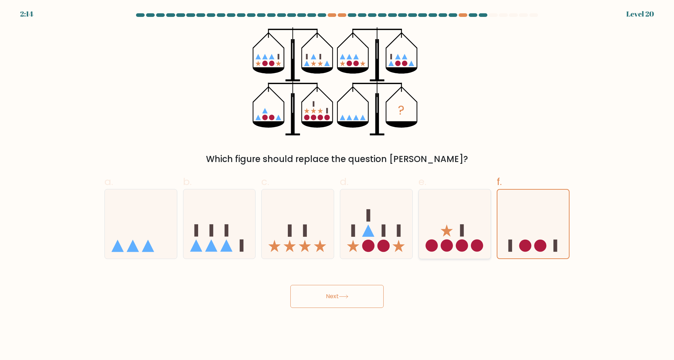
click at [453, 248] on icon at bounding box center [455, 224] width 72 height 60
click at [337, 185] on input "e." at bounding box center [337, 182] width 0 height 5
radio input "true"
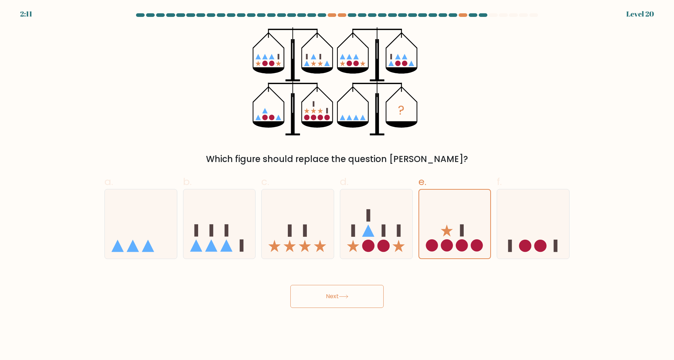
click at [370, 297] on button "Next" at bounding box center [336, 296] width 93 height 23
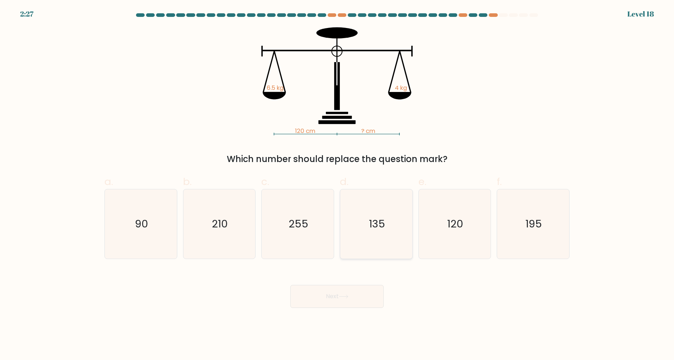
click at [401, 235] on icon "135" at bounding box center [376, 223] width 69 height 69
click at [337, 185] on input "d. 135" at bounding box center [337, 182] width 0 height 5
radio input "true"
click at [553, 225] on icon "195" at bounding box center [533, 223] width 69 height 69
click at [337, 185] on input "f. 195" at bounding box center [337, 182] width 0 height 5
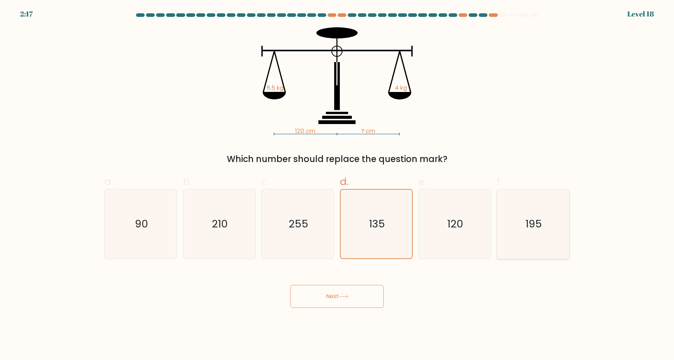
radio input "true"
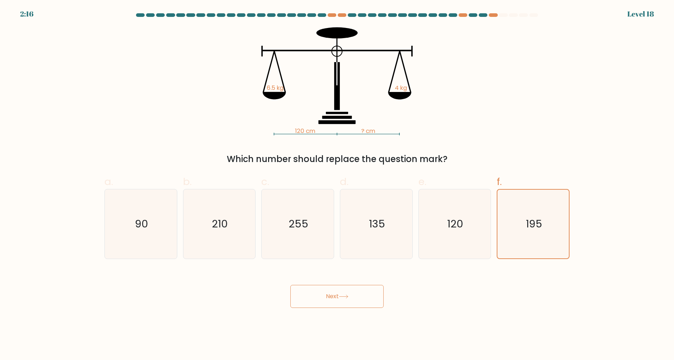
click at [306, 296] on button "Next" at bounding box center [336, 296] width 93 height 23
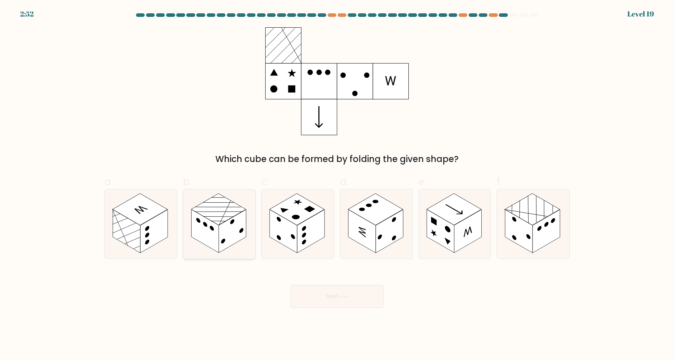
click at [213, 230] on rect at bounding box center [204, 230] width 27 height 43
click at [337, 185] on input "b." at bounding box center [337, 182] width 0 height 5
radio input "true"
click at [316, 295] on button "Next" at bounding box center [336, 296] width 93 height 23
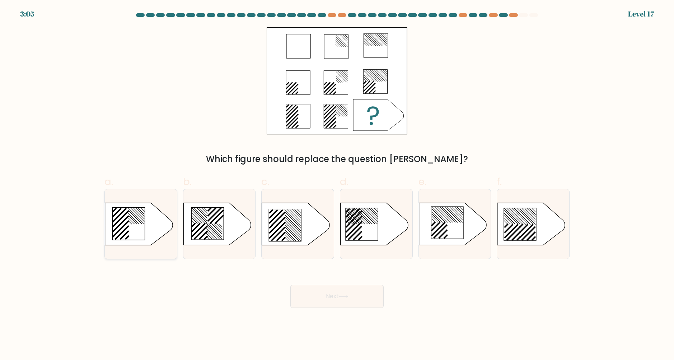
click at [135, 241] on icon at bounding box center [138, 224] width 67 height 42
click at [337, 185] on input "a." at bounding box center [337, 182] width 0 height 5
radio input "true"
click at [201, 234] on icon at bounding box center [207, 224] width 32 height 32
click at [337, 185] on input "b." at bounding box center [337, 182] width 0 height 5
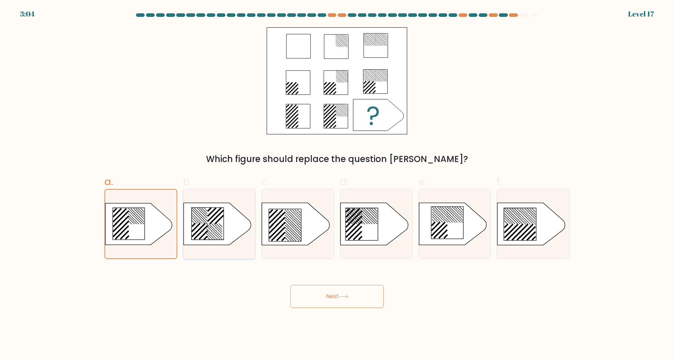
radio input "true"
click at [309, 237] on icon at bounding box center [295, 224] width 67 height 42
click at [337, 185] on input "c." at bounding box center [337, 182] width 0 height 5
radio input "true"
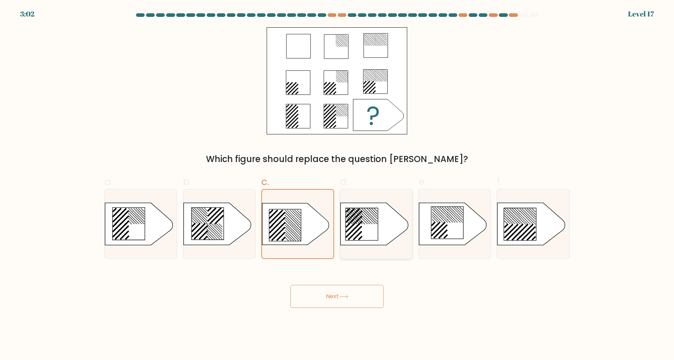
click at [400, 246] on div at bounding box center [376, 224] width 73 height 70
click at [337, 185] on input "d." at bounding box center [337, 182] width 0 height 5
radio input "true"
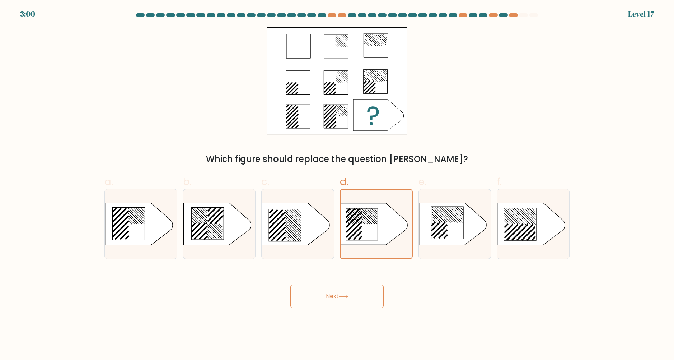
click at [347, 301] on button "Next" at bounding box center [336, 296] width 93 height 23
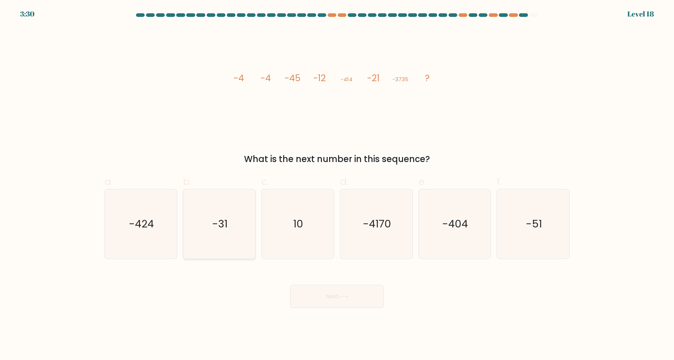
click at [230, 223] on icon "-31" at bounding box center [219, 223] width 69 height 69
click at [337, 185] on input "b. -31" at bounding box center [337, 182] width 0 height 5
radio input "true"
click at [304, 282] on div "Next" at bounding box center [337, 287] width 474 height 40
click at [305, 291] on button "Next" at bounding box center [336, 296] width 93 height 23
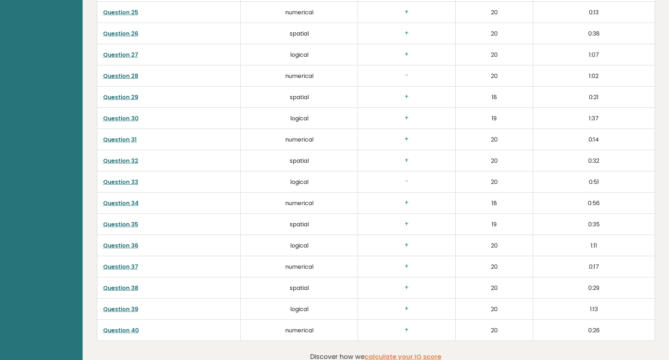
scroll to position [1831, 0]
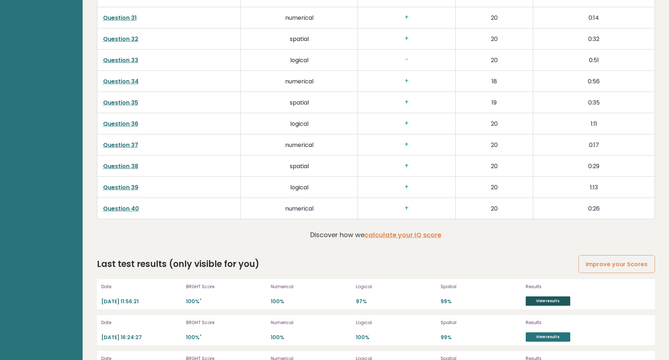
click at [538, 297] on link "View results" at bounding box center [548, 300] width 45 height 9
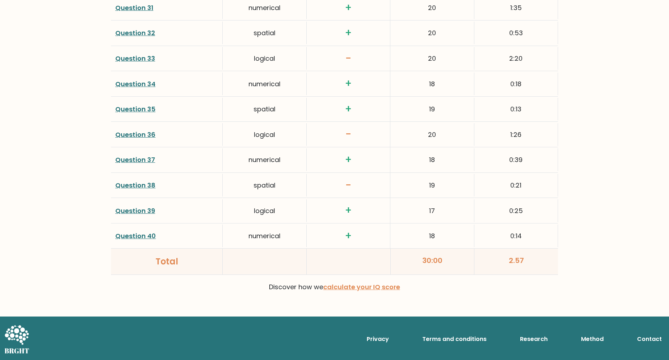
scroll to position [1806, 0]
